Goal: Transaction & Acquisition: Purchase product/service

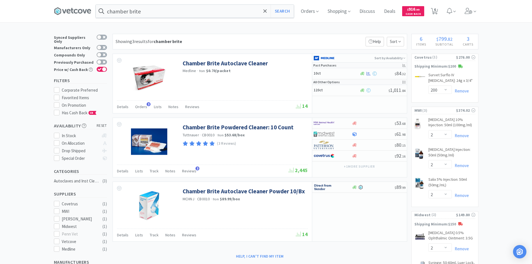
select select "200"
select select "2"
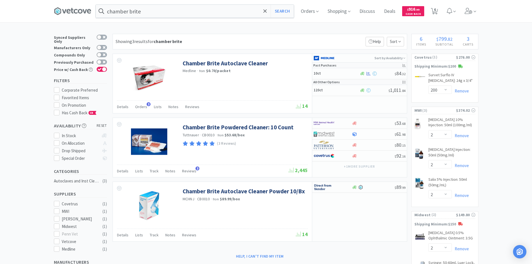
select select "6"
click at [312, 11] on span "Orders" at bounding box center [310, 11] width 22 height 22
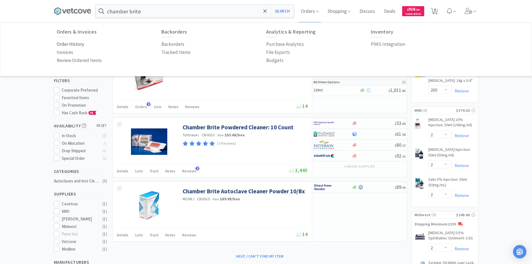
click at [78, 45] on p "Order History" at bounding box center [70, 45] width 27 height 8
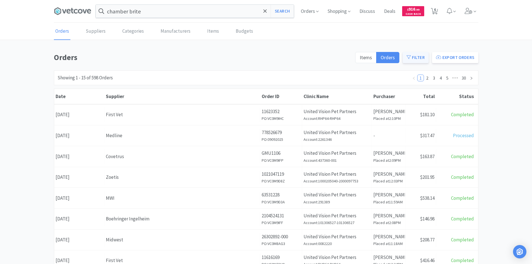
click at [422, 57] on button "Filter" at bounding box center [416, 57] width 26 height 11
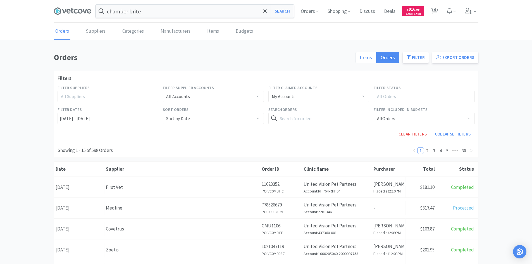
click at [371, 57] on span "Items" at bounding box center [366, 57] width 12 height 6
click at [360, 59] on input "Items" at bounding box center [360, 59] width 0 height 0
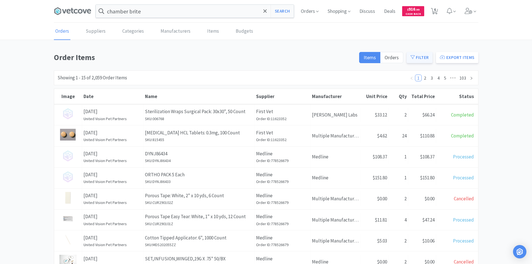
click at [411, 58] on button "Filter" at bounding box center [420, 57] width 26 height 11
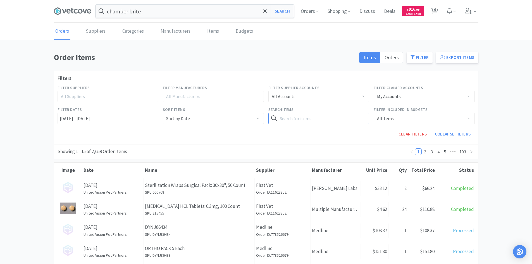
click at [334, 117] on input "text" at bounding box center [319, 118] width 101 height 11
click at [347, 113] on button "Search" at bounding box center [358, 118] width 23 height 11
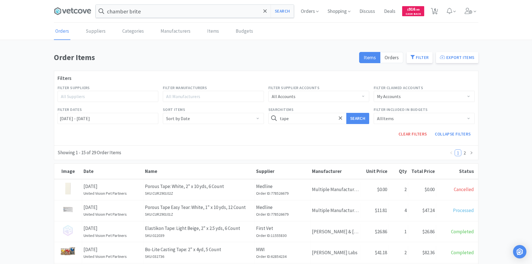
click at [199, 117] on div "Sort by Date" at bounding box center [211, 118] width 91 height 11
click at [292, 118] on input "tape" at bounding box center [319, 118] width 101 height 11
type input "19g"
click at [347, 113] on button "Search" at bounding box center [358, 118] width 23 height 11
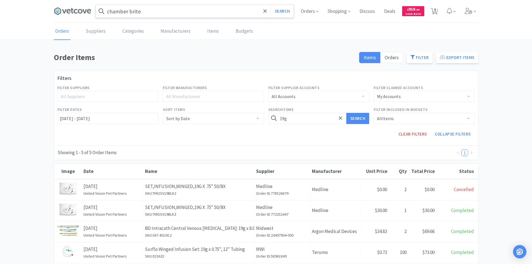
click at [140, 8] on input "chamber brite" at bounding box center [195, 11] width 198 height 13
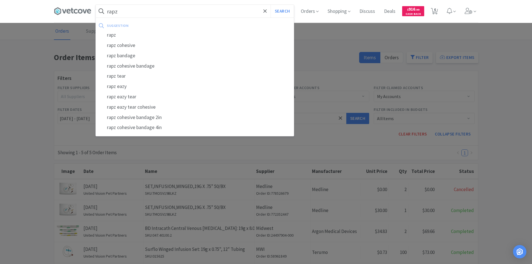
type input "rapz"
click at [271, 5] on button "Search" at bounding box center [282, 11] width 23 height 13
select select "200"
select select "2"
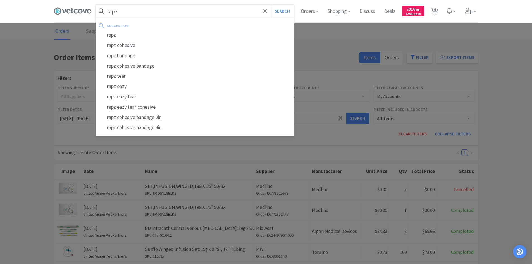
select select "2"
select select "6"
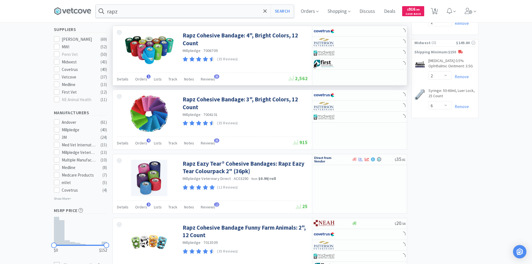
scroll to position [224, 0]
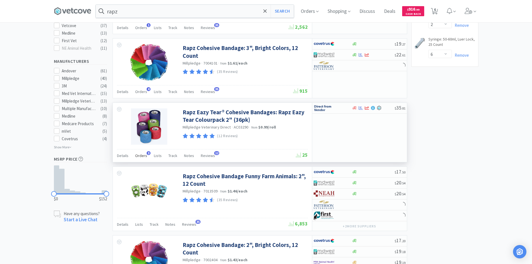
click at [144, 158] on span "Orders" at bounding box center [141, 155] width 12 height 5
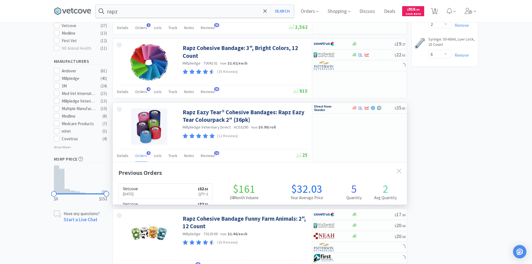
scroll to position [145, 294]
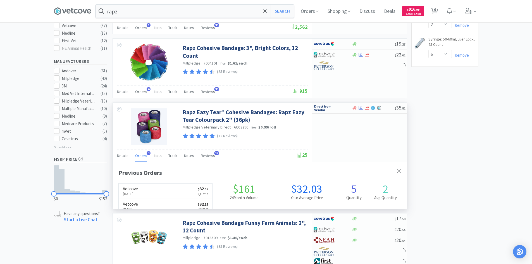
click at [144, 158] on span "Orders" at bounding box center [141, 155] width 12 height 5
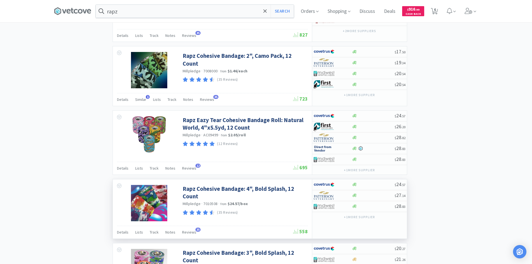
scroll to position [891, 0]
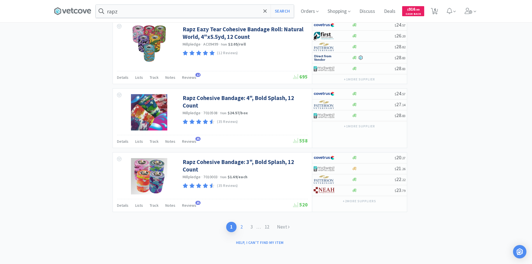
click at [241, 225] on link "2" at bounding box center [242, 227] width 10 height 10
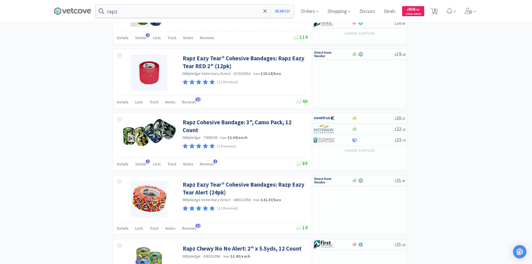
scroll to position [793, 0]
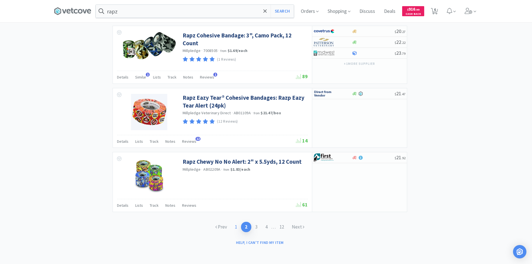
click at [237, 228] on link "1" at bounding box center [236, 227] width 10 height 10
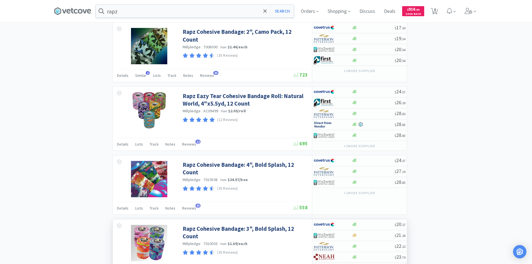
scroll to position [891, 0]
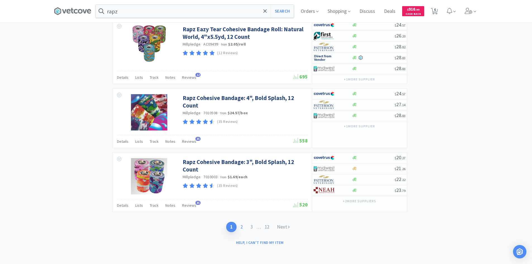
click at [241, 227] on link "2" at bounding box center [242, 227] width 10 height 10
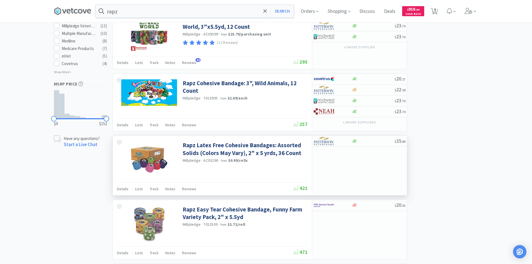
scroll to position [307, 0]
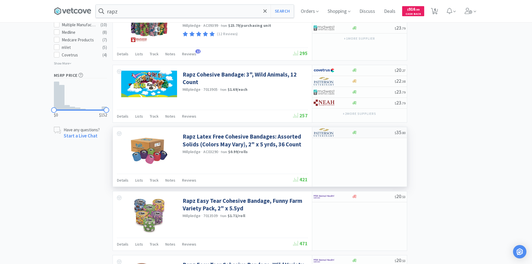
click at [369, 134] on div at bounding box center [373, 133] width 43 height 4
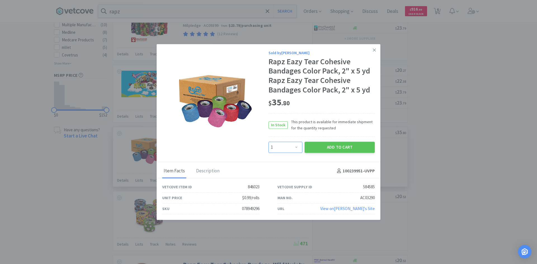
click at [298, 145] on select "Enter Quantity 1 2 3 4 5 6 7 8 9 10 11 12 13 14 15 16 17 18 19 20 Enter Quantity" at bounding box center [285, 147] width 34 height 11
select select "2"
click at [268, 142] on select "Enter Quantity 1 2 3 4 5 6 7 8 9 10 11 12 13 14 15 16 17 18 19 20 Enter Quantity" at bounding box center [285, 147] width 34 height 11
click at [316, 148] on button "Add to Cart" at bounding box center [339, 147] width 70 height 11
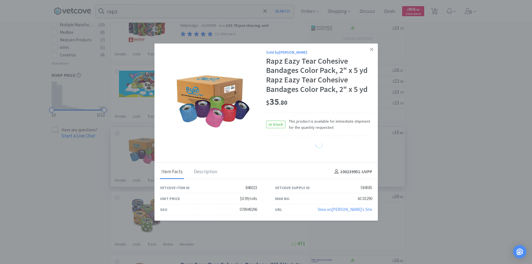
select select "2"
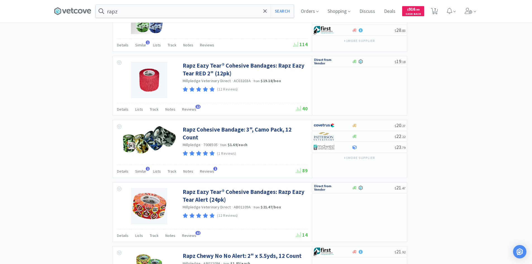
scroll to position [793, 0]
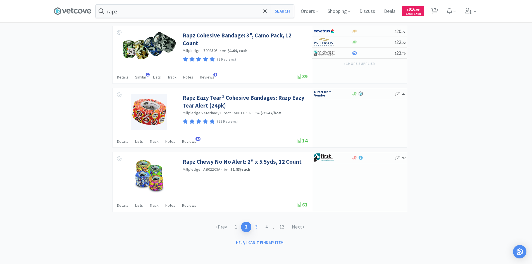
click at [257, 227] on link "3" at bounding box center [257, 227] width 10 height 10
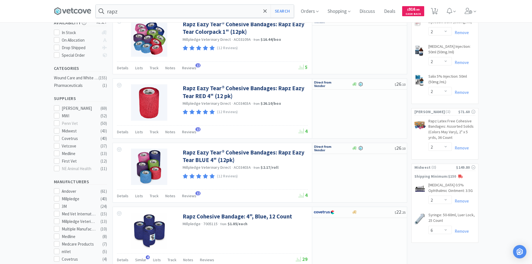
scroll to position [112, 0]
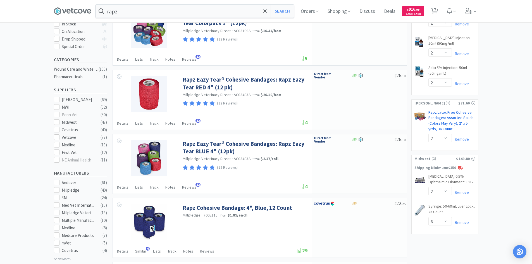
click at [446, 114] on link "Rapz Latex Free Cohesive Bandages: Assorted Solids (Colors May Vary), 2" x 5 yr…" at bounding box center [452, 122] width 47 height 24
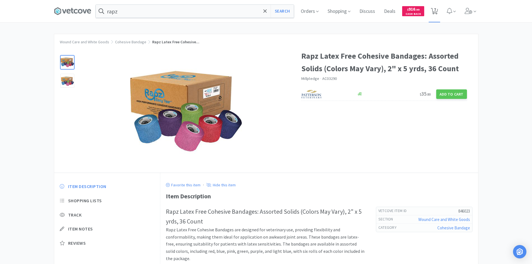
click at [435, 10] on icon at bounding box center [434, 11] width 7 height 6
select select "200"
select select "2"
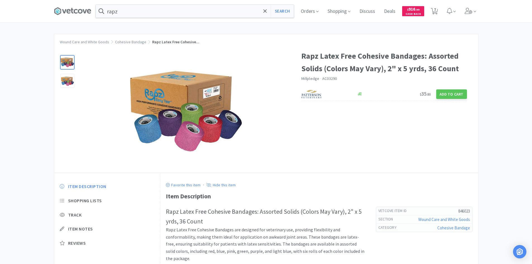
select select "2"
select select "6"
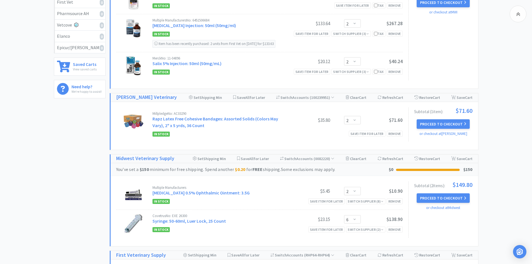
scroll to position [196, 0]
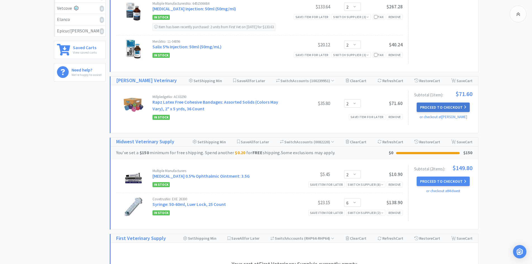
click at [425, 108] on button "Proceed to Checkout" at bounding box center [443, 108] width 53 height 10
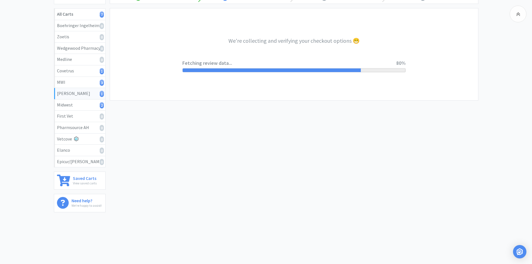
select select "cc_-E803-4956-920RVV88270A4Q"
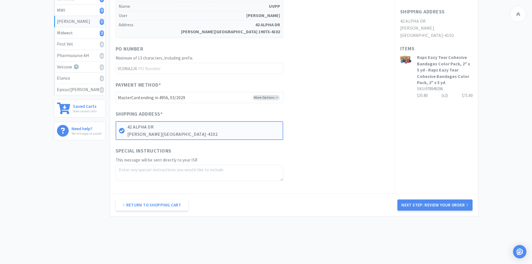
scroll to position [147, 0]
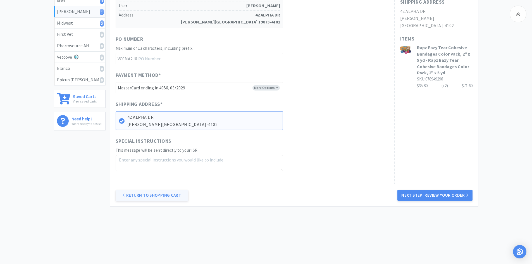
click at [158, 197] on link "Return to Shopping Cart" at bounding box center [152, 195] width 73 height 11
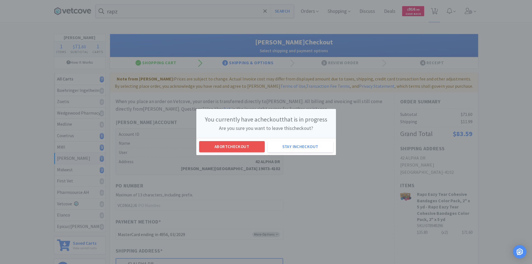
scroll to position [0, 0]
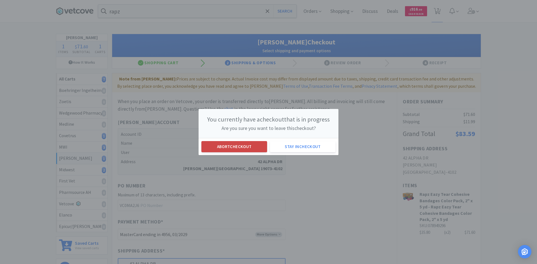
click at [245, 148] on button "Abort checkout" at bounding box center [234, 146] width 66 height 11
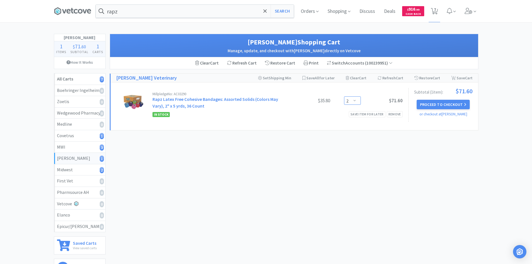
click at [356, 99] on select "Enter Quantity 1 2 3 4 5 6 7 8 9 10 11 12 13 14 15 16 17 18 19 20 Enter Quantity" at bounding box center [352, 100] width 17 height 8
click at [344, 96] on select "Enter Quantity 1 2 3 4 5 6 7 8 9 10 11 12 13 14 15 16 17 18 19 20 Enter Quantity" at bounding box center [352, 100] width 17 height 8
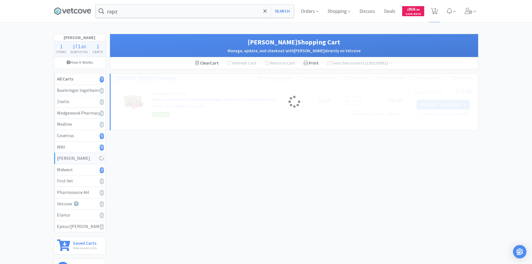
select select "4"
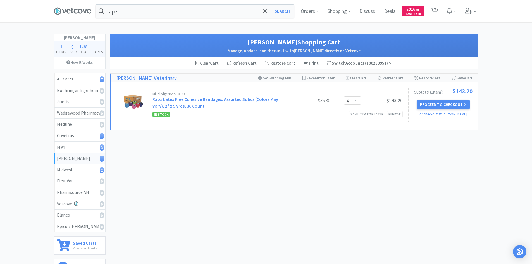
click at [426, 108] on button "Proceed to Checkout" at bounding box center [443, 105] width 53 height 10
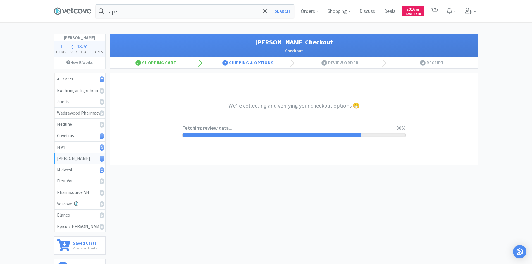
select select "cc_-E803-4956-920RVV88270A4Q"
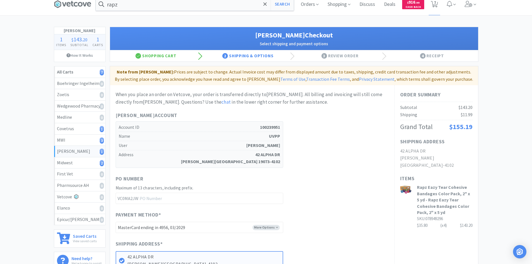
scroll to position [147, 0]
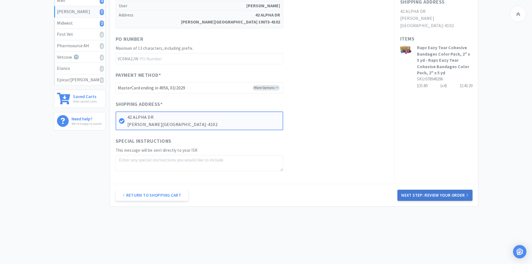
click at [421, 195] on button "Next Step: Review Your Order" at bounding box center [435, 195] width 75 height 11
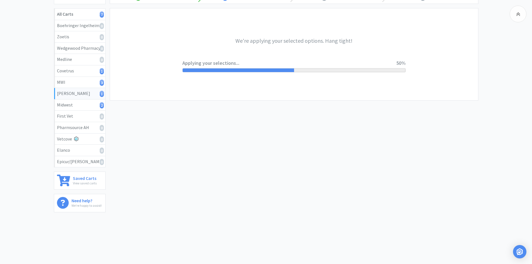
scroll to position [0, 0]
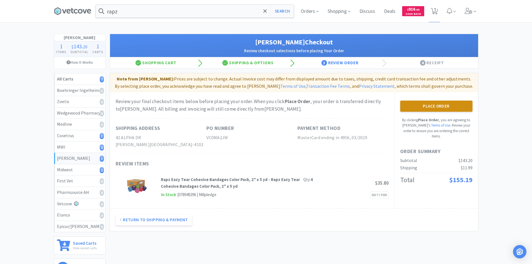
click at [416, 106] on button "Place Order" at bounding box center [437, 106] width 72 height 11
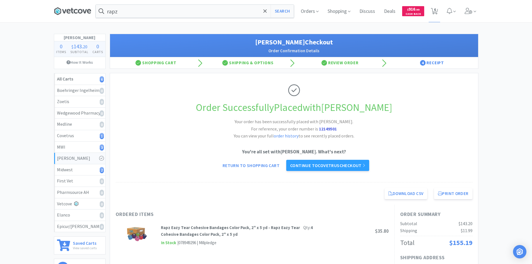
click at [63, 11] on icon at bounding box center [72, 11] width 37 height 8
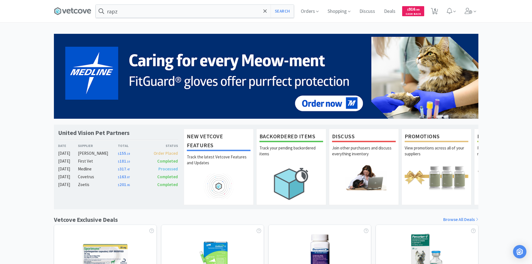
click at [42, 95] on div "United Vision Pet Partners Date Supplier Total Status [DATE] [PERSON_NAME] $ 15…" at bounding box center [266, 247] width 532 height 426
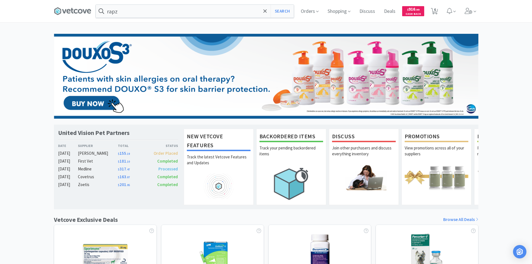
click at [494, 63] on div "United Vision Pet Partners Date Supplier Total Status [DATE] [PERSON_NAME] $ 15…" at bounding box center [266, 247] width 532 height 426
